Goal: Task Accomplishment & Management: Manage account settings

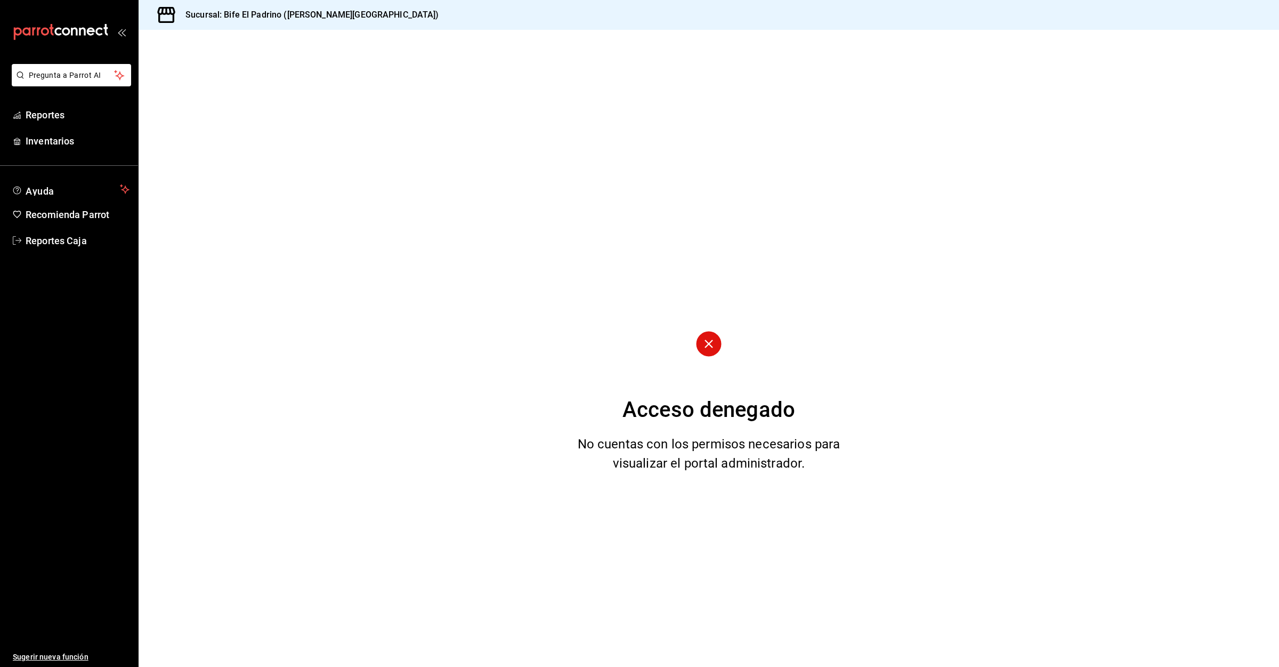
click at [454, 287] on div "Acceso denegado No cuentas con los permisos necesarios para visualizar el porta…" at bounding box center [709, 348] width 1140 height 637
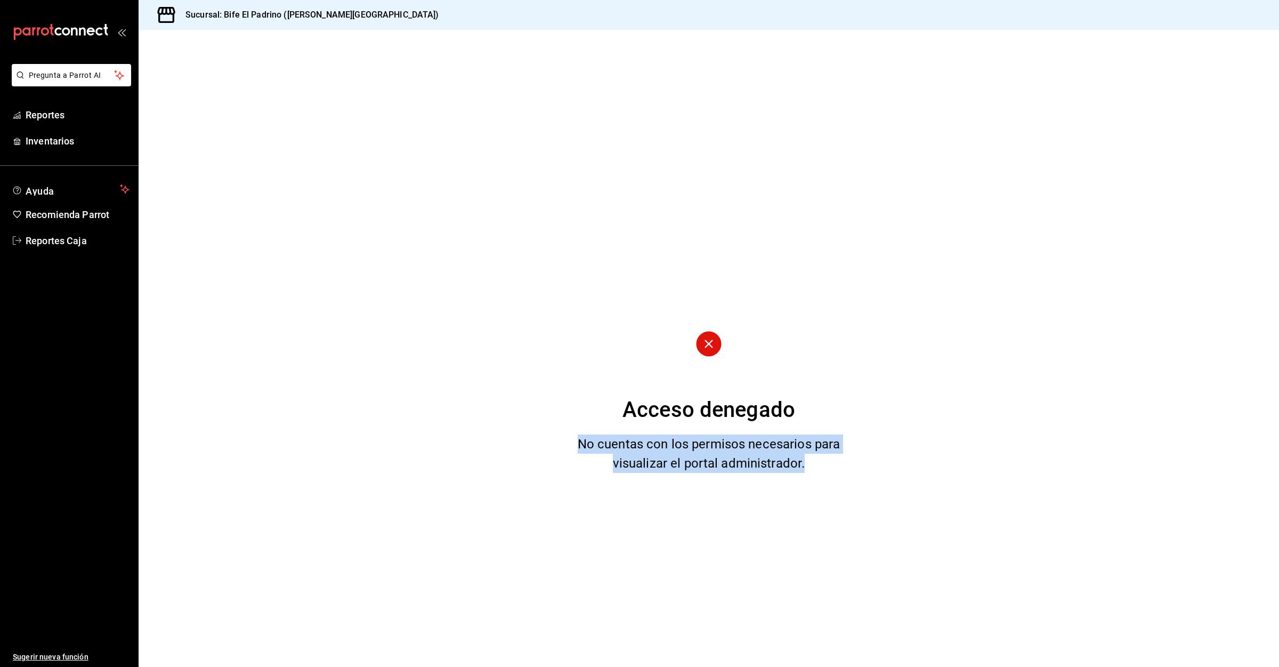
click at [454, 287] on div "Acceso denegado No cuentas con los permisos necesarios para visualizar el porta…" at bounding box center [709, 348] width 1140 height 637
click at [30, 233] on span "Reportes Caja" at bounding box center [78, 240] width 104 height 14
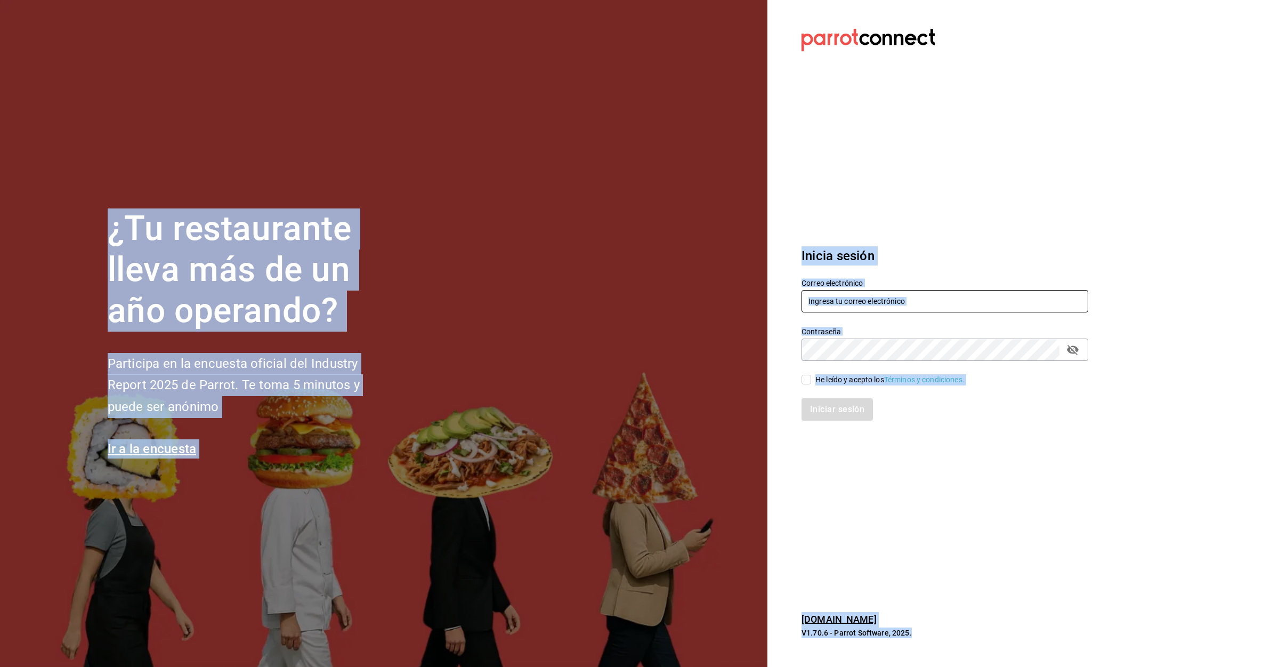
click at [974, 301] on input "text" at bounding box center [944, 301] width 287 height 22
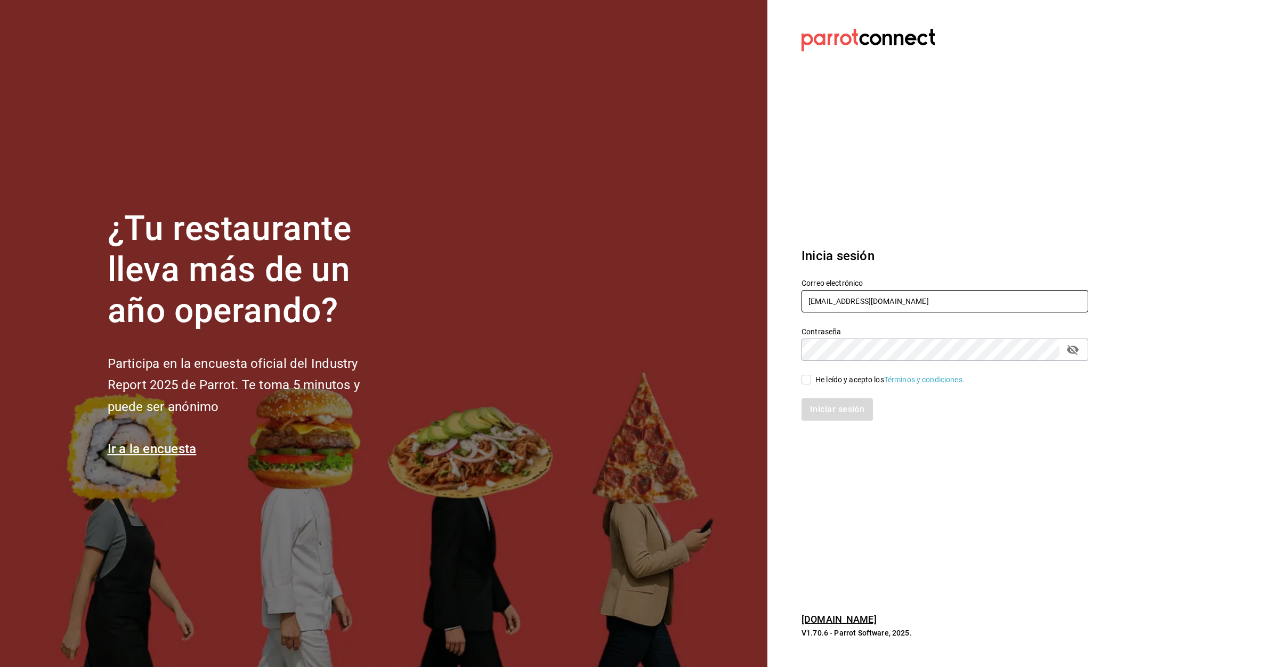
type input "granterrazalomasverdes2023@outlook.com"
click at [815, 379] on div "He leído y acepto los Términos y condiciones." at bounding box center [889, 379] width 149 height 11
click at [811, 379] on input "He leído y acepto los Términos y condiciones." at bounding box center [806, 380] width 10 height 10
checkbox input "true"
click at [827, 398] on button "Iniciar sesión" at bounding box center [837, 409] width 72 height 22
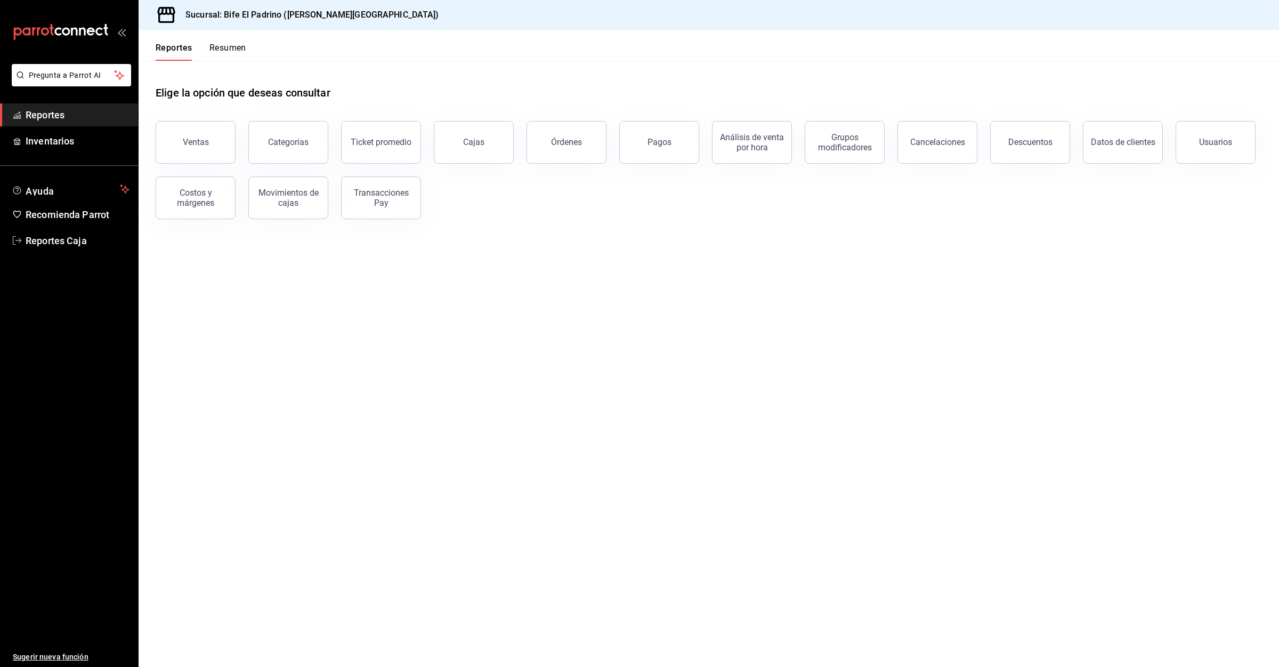
click at [223, 53] on button "Resumen" at bounding box center [227, 52] width 37 height 18
